Goal: Check status: Check status

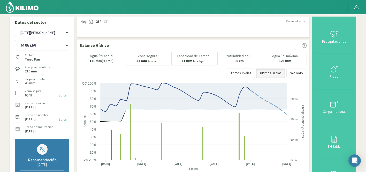
select select "9862: Object"
click at [39, 44] on select "12 RS (25) 17 R (1) 19 RO (6) 1RLPS 1RSR (29) 20 RN (7) 21 RAB (28) 21 RN (8) 2…" at bounding box center [42, 45] width 54 height 10
click at [15, 40] on select "12 RS (25) 17 R (1) 19 RO (6) 1RLPS 1RSR (29) 20 RN (7) 21 RAB (28) 21 RN (8) 2…" at bounding box center [42, 45] width 54 height 10
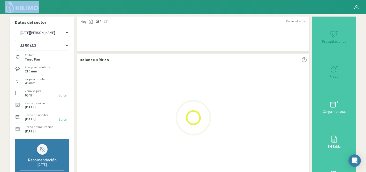
select select "1019: Object"
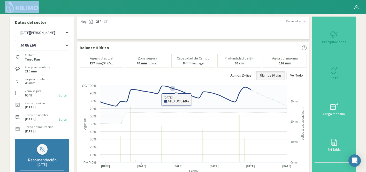
select select "10161: Object"
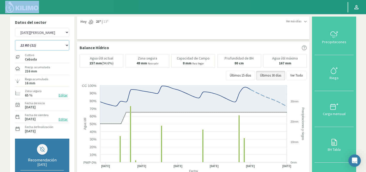
click at [27, 47] on select "12 RS (25) 17 R (1) 19 RO (6) 1RLPS 1RSR (29) 20 RN (7) 21 RAB (28) 21 RN (8) 2…" at bounding box center [42, 45] width 54 height 10
click at [15, 40] on select "12 RS (25) 17 R (1) 19 RO (6) 1RLPS 1RSR (29) 20 RN (7) 21 RAB (28) 21 RN (8) 2…" at bounding box center [42, 45] width 54 height 10
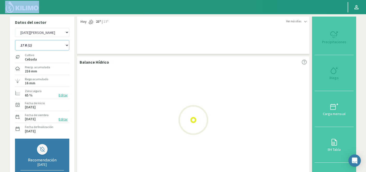
select select "1031: Object"
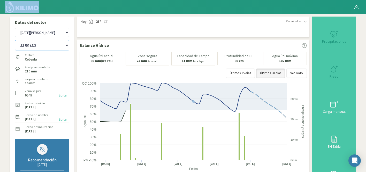
select select "10460: Object"
click at [46, 49] on select "12 RS (25) 17 R (1) 19 RO (6) 1RLPS 1RSR (29) 20 RN (7) 21 RAB (28) 21 RN (8) 2…" at bounding box center [42, 45] width 54 height 10
click at [15, 40] on select "12 RS (25) 17 R (1) 19 RO (6) 1RLPS 1RSR (29) 20 RN (7) 21 RAB (28) 21 RN (8) 2…" at bounding box center [42, 45] width 54 height 10
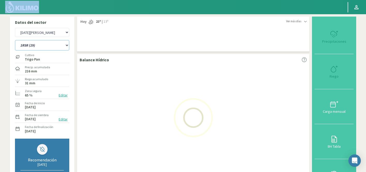
select select "1055: Object"
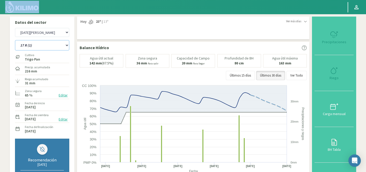
select select "10759: Object"
click at [34, 46] on select "12 RS (25) 17 R (1) 19 RO (6) 1RLPS 1RSR (29) 20 RN (7) 21 RAB (28) 21 RN (8) 2…" at bounding box center [42, 45] width 54 height 10
click at [15, 40] on select "12 RS (25) 17 R (1) 19 RO (6) 1RLPS 1RSR (29) 20 RN (7) 21 RAB (28) 21 RN (8) 2…" at bounding box center [42, 45] width 54 height 10
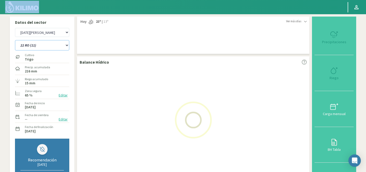
select select "1089: Object"
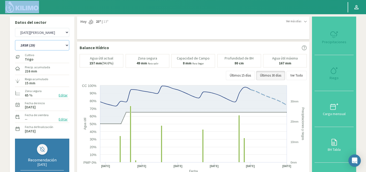
select select "11058: Object"
click at [33, 49] on select "12 RS (25) 17 R (1) 19 RO (6) 1RLPS 1RSR (29) 20 RN (7) 21 RAB (28) 21 RN (8) 2…" at bounding box center [42, 45] width 54 height 10
click at [15, 40] on select "12 RS (25) 17 R (1) 19 RO (6) 1RLPS 1RSR (29) 20 RN (7) 21 RAB (28) 21 RN (8) 2…" at bounding box center [42, 45] width 54 height 10
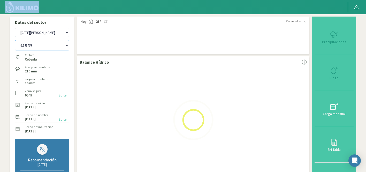
select select "1124: Object"
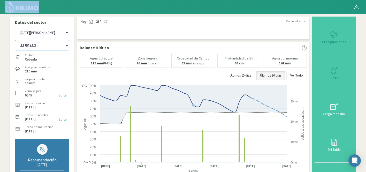
select select "11357: Object"
click at [32, 47] on select "12 RS (25) 17 R (1) 19 RO (6) 1RLPS 1RSR (29) 20 RN (7) 21 RAB (28) 21 RN (8) 2…" at bounding box center [42, 45] width 54 height 10
click at [15, 40] on select "12 RS (25) 17 R (1) 19 RO (6) 1RLPS 1RSR (29) 20 RN (7) 21 RAB (28) 21 RN (8) 2…" at bounding box center [42, 45] width 54 height 10
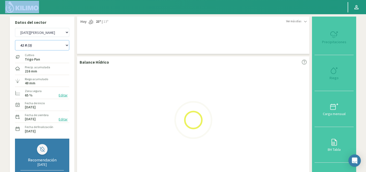
select select "1168: Object"
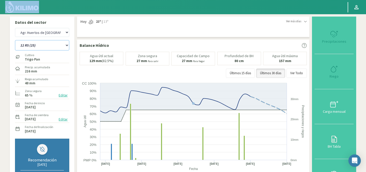
select select "11656: Object"
select select "1200: Object"
